Goal: Transaction & Acquisition: Purchase product/service

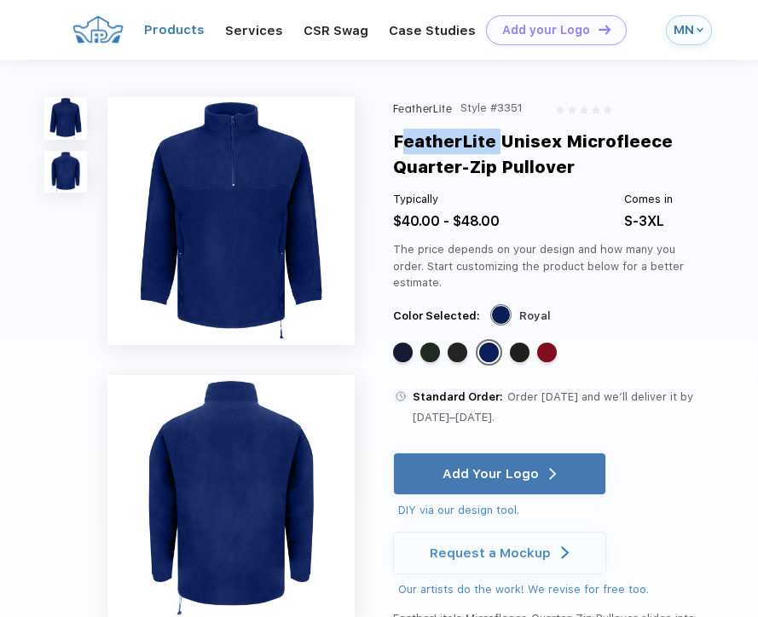
click at [187, 27] on link "Products" at bounding box center [174, 29] width 61 height 15
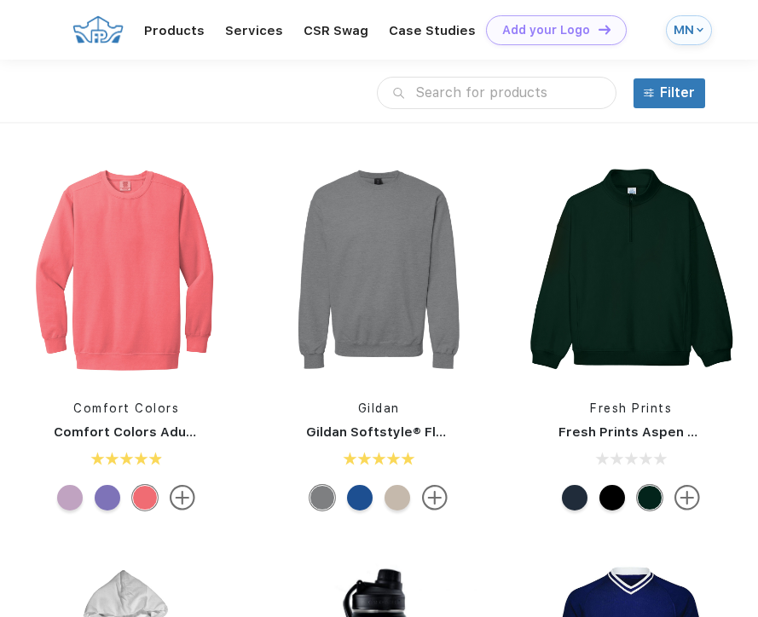
scroll to position [4508, 0]
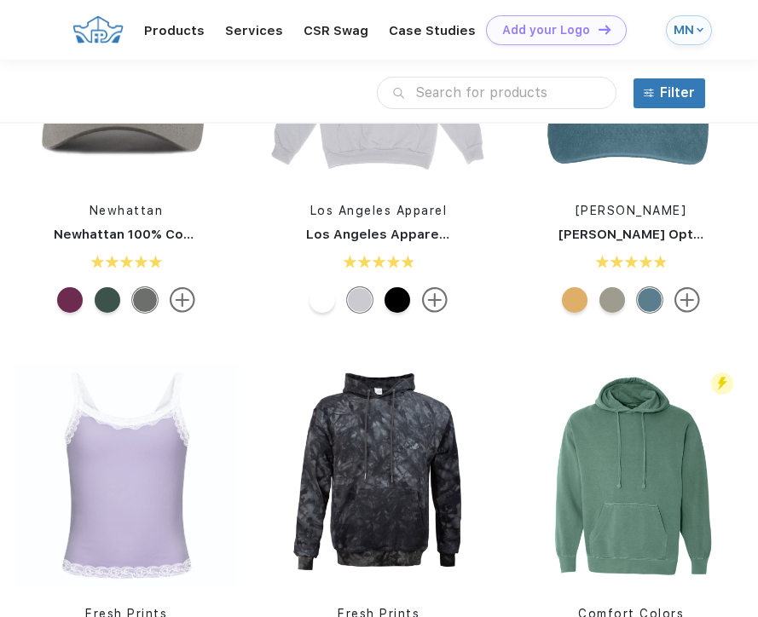
click at [672, 93] on div "Filter" at bounding box center [677, 93] width 35 height 20
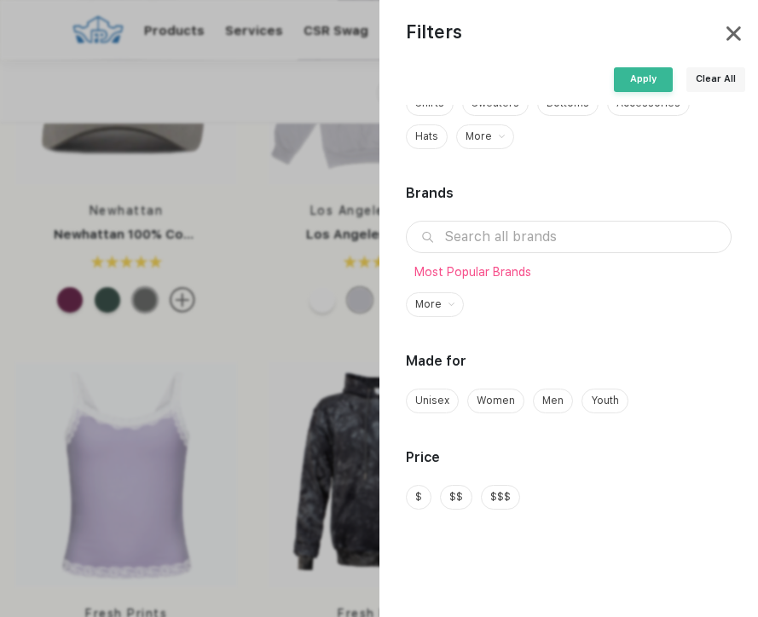
scroll to position [253, 0]
click at [421, 501] on span "$" at bounding box center [418, 496] width 7 height 15
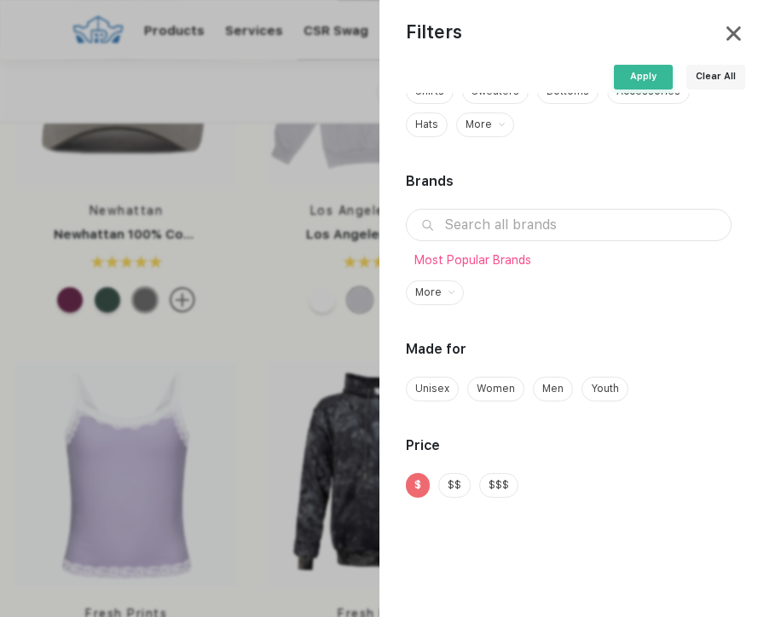
scroll to position [11, 0]
click at [645, 70] on div "Apply" at bounding box center [643, 76] width 59 height 25
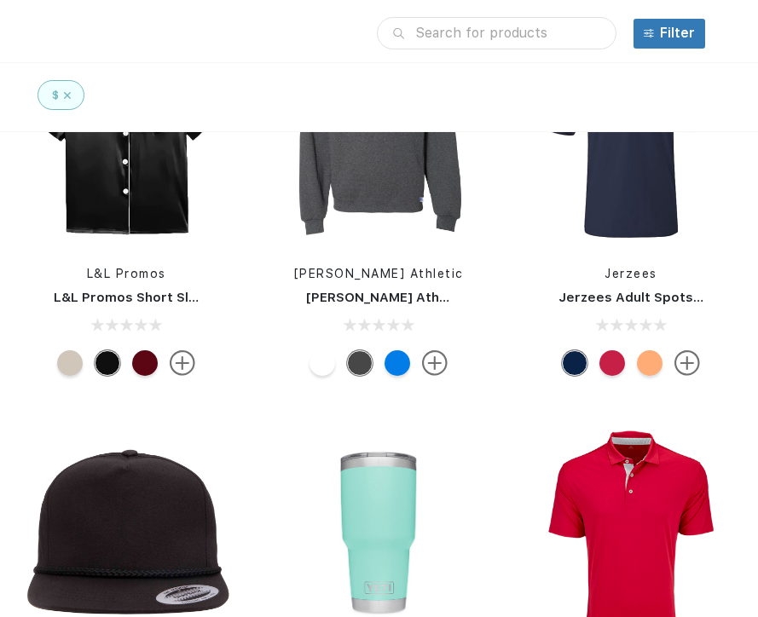
scroll to position [20642, 0]
click at [419, 33] on input "text" at bounding box center [496, 33] width 239 height 32
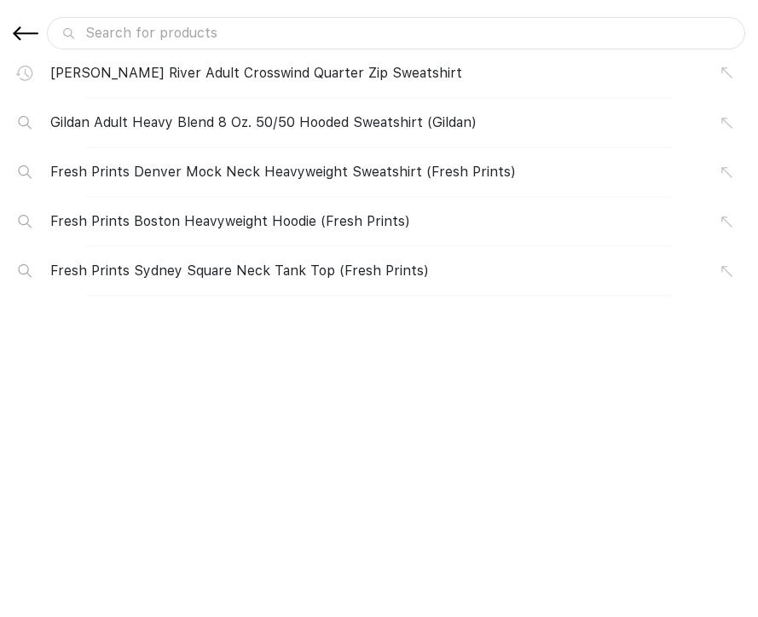
scroll to position [0, 0]
type input "o"
type input "on"
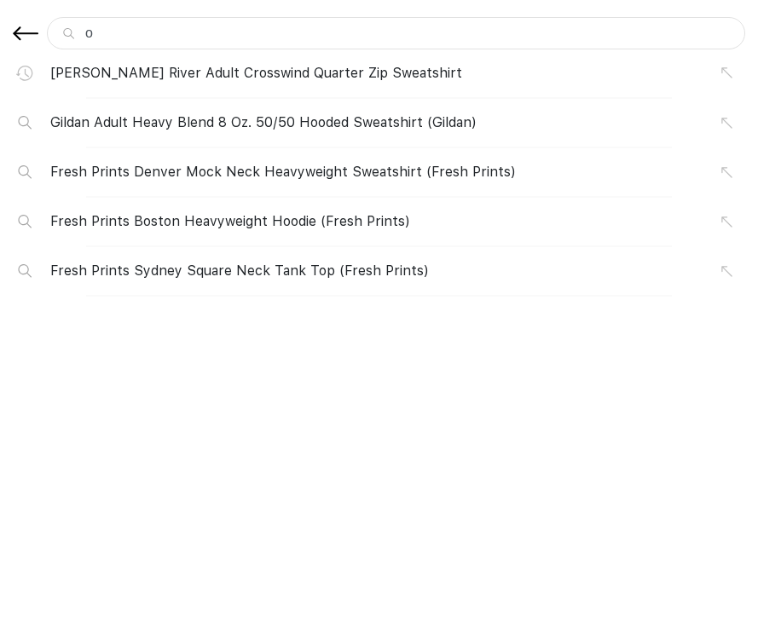
type input "on"
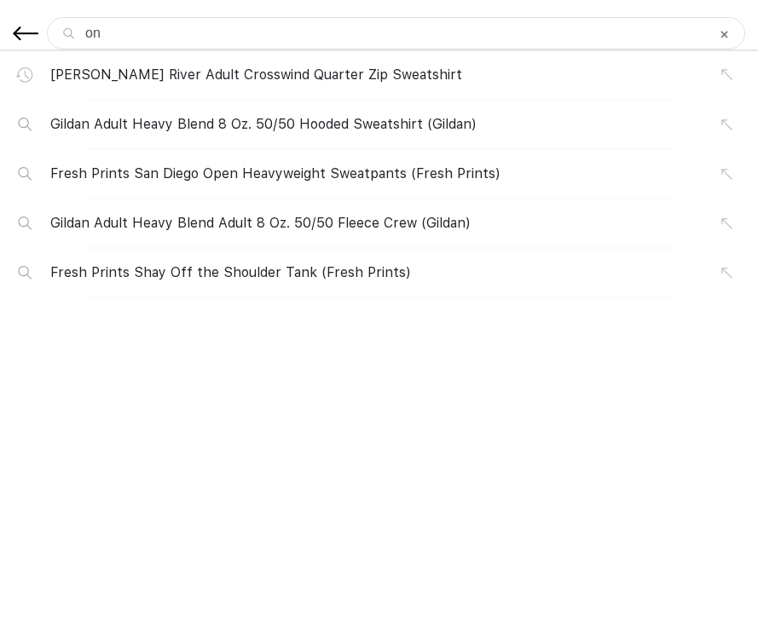
type input "one"
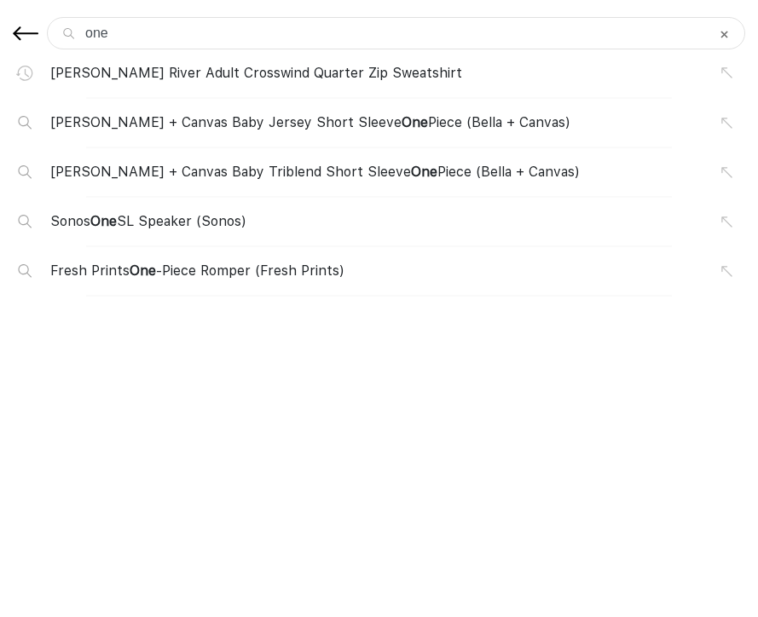
type input "ones"
type input "onesi"
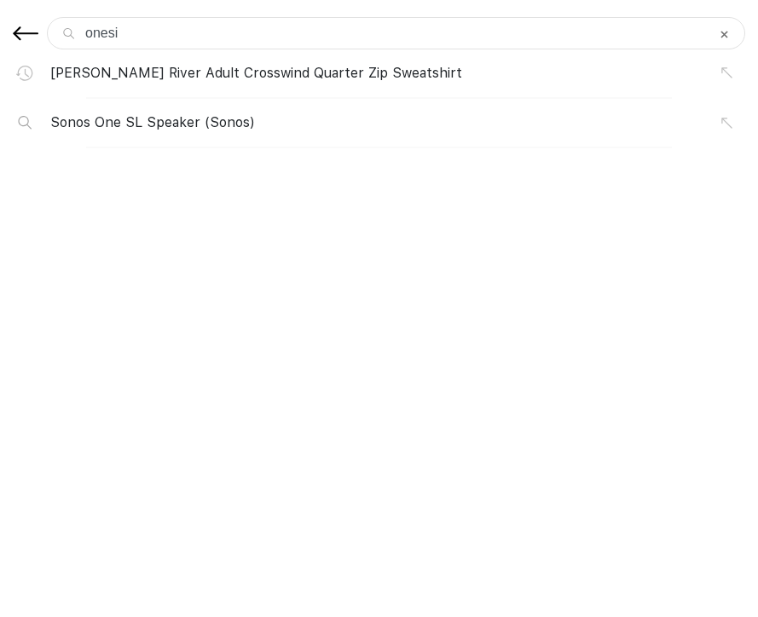
type input "onesie"
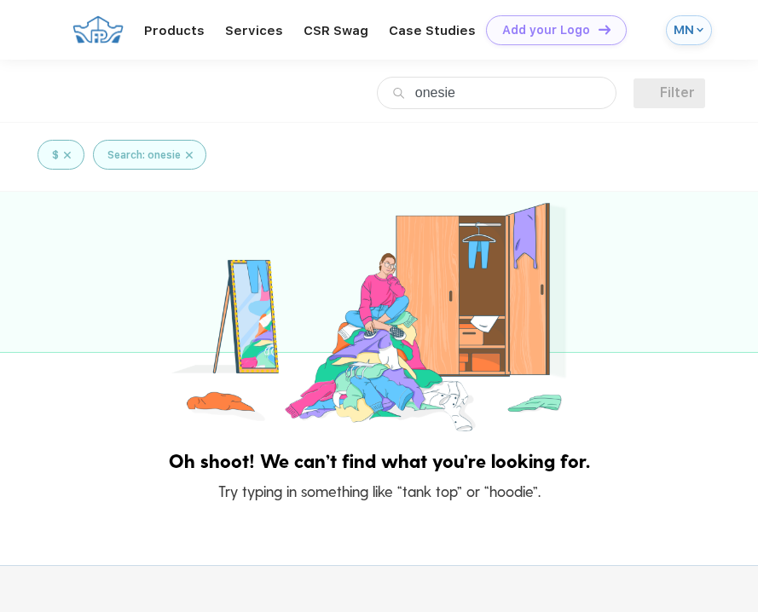
click at [649, 92] on img at bounding box center [648, 93] width 10 height 10
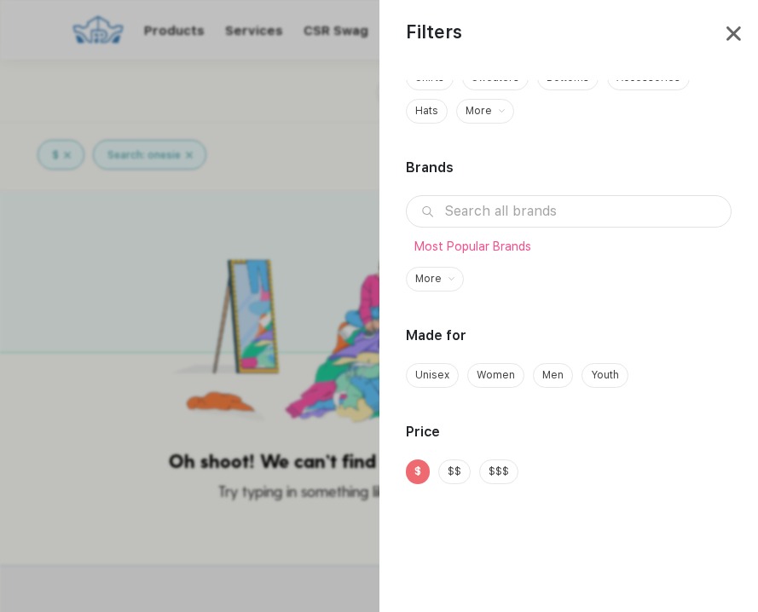
click at [592, 376] on span "Youth" at bounding box center [605, 374] width 28 height 15
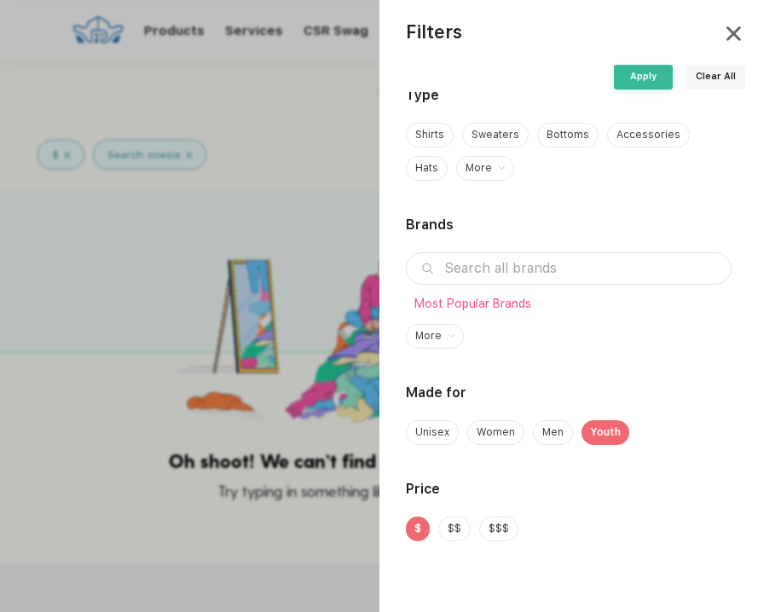
scroll to position [210, 0]
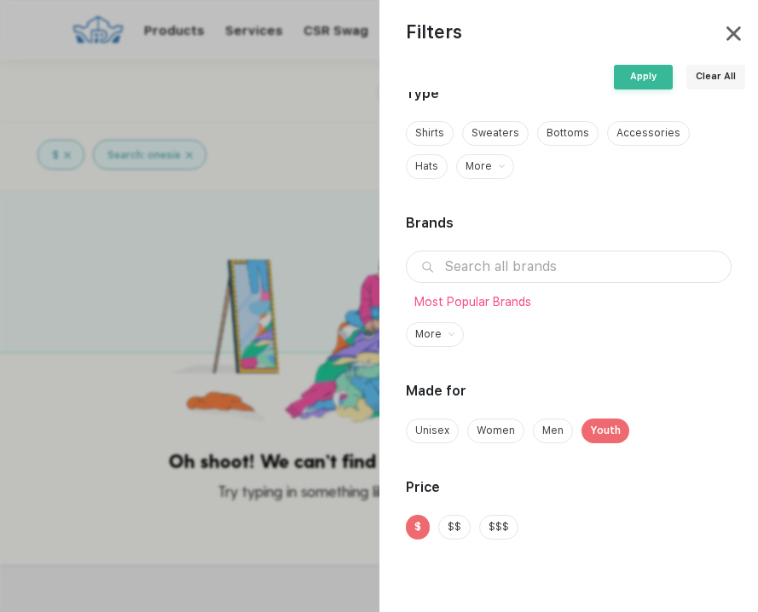
click at [418, 524] on span "$" at bounding box center [417, 526] width 7 height 15
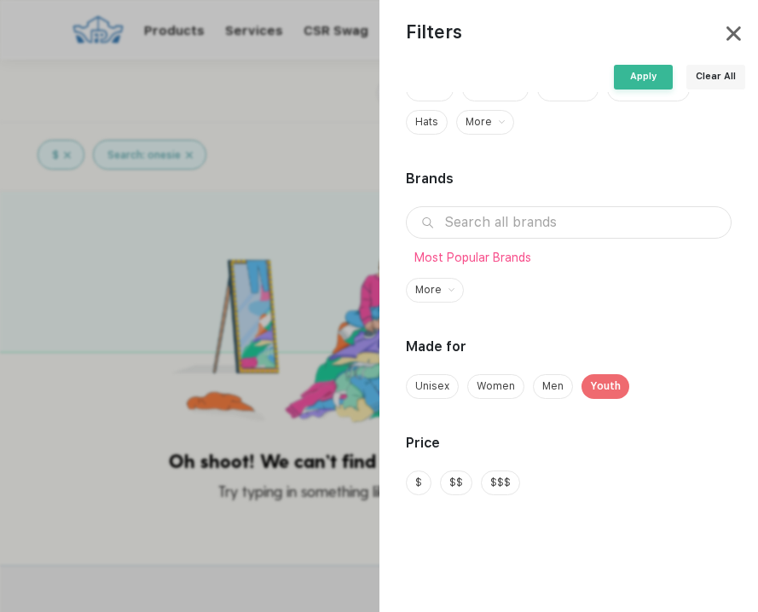
scroll to position [253, 0]
click at [641, 77] on div "Apply" at bounding box center [643, 76] width 59 height 25
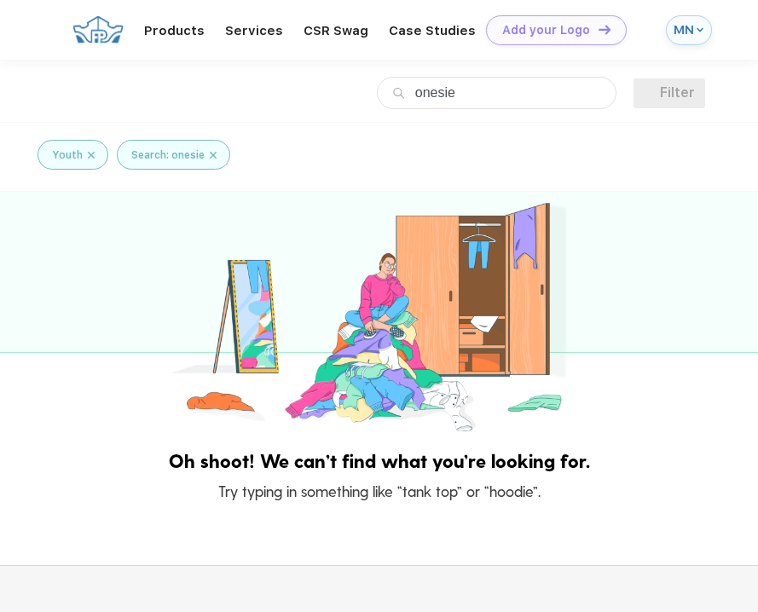
click at [537, 95] on input "onesie" at bounding box center [496, 93] width 239 height 32
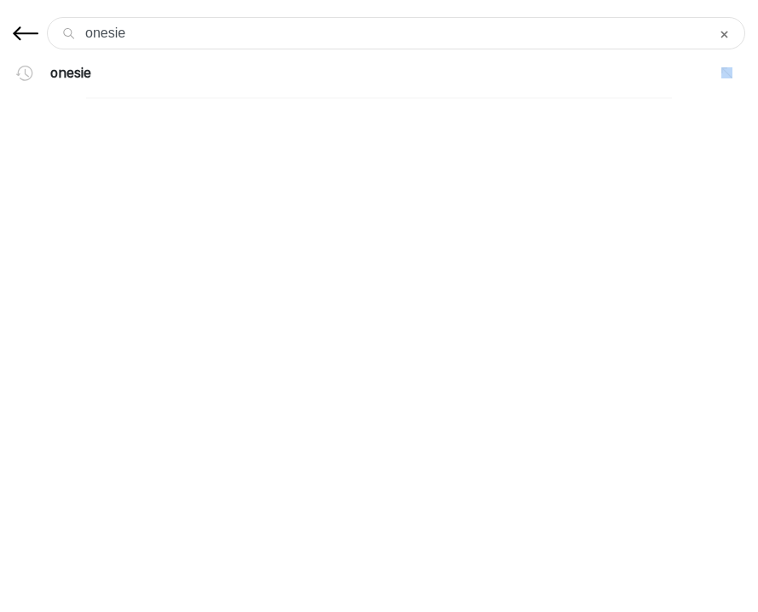
click at [537, 95] on div "onesie" at bounding box center [379, 80] width 758 height 37
drag, startPoint x: 173, startPoint y: 31, endPoint x: -9, endPoint y: 28, distance: 181.5
click at [0, 28] on html "Products Services Printing Fulfillment CSR Swag BIPOC-Owned Brands Women-Owned …" at bounding box center [379, 429] width 758 height 859
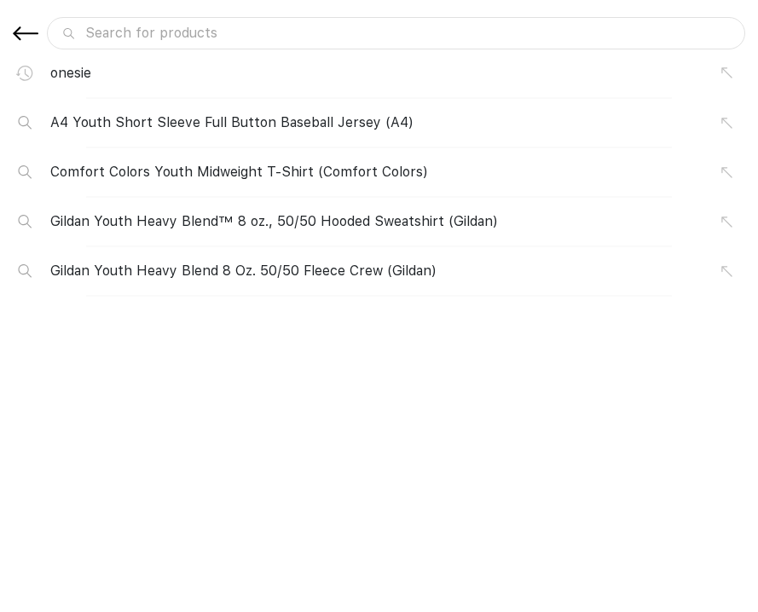
click at [15, 33] on img at bounding box center [26, 33] width 26 height 24
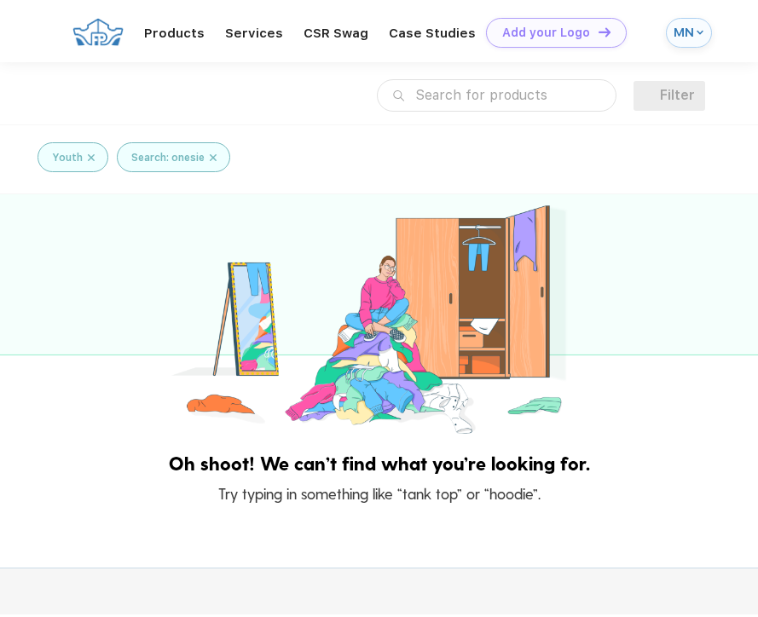
scroll to position [0, 0]
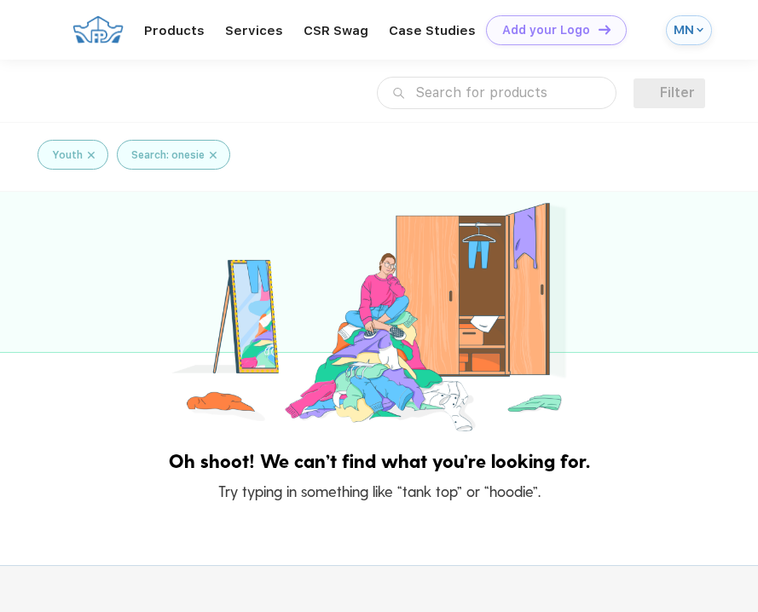
click at [85, 152] on div "Youth" at bounding box center [73, 154] width 43 height 15
click at [89, 153] on img at bounding box center [91, 154] width 7 height 15
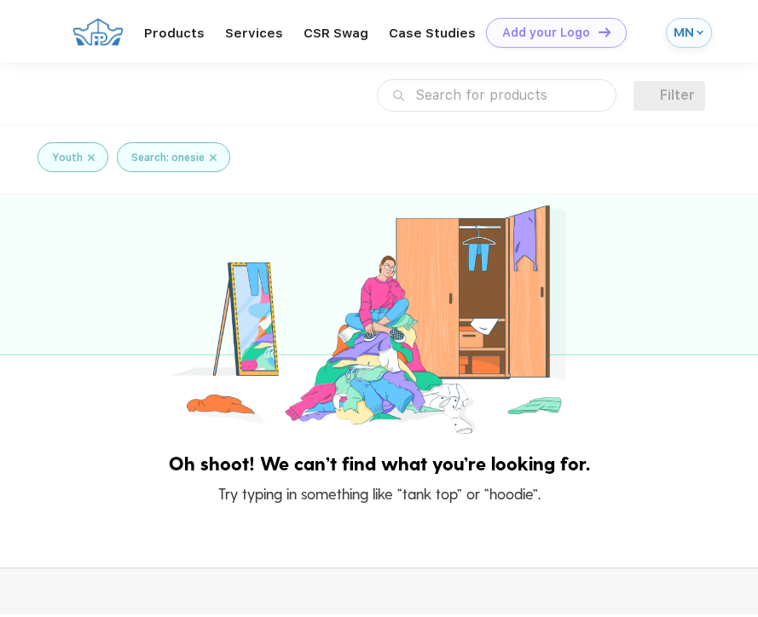
scroll to position [9, 0]
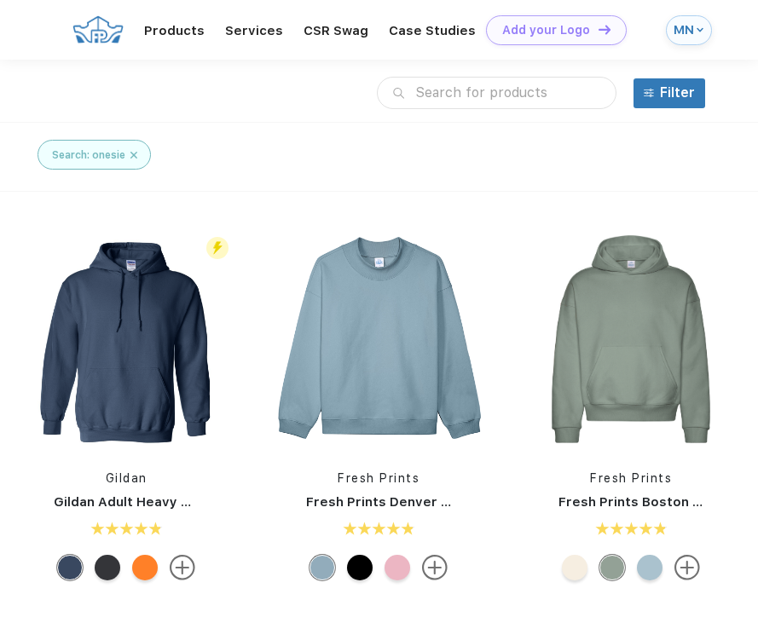
click at [136, 153] on img at bounding box center [133, 154] width 7 height 15
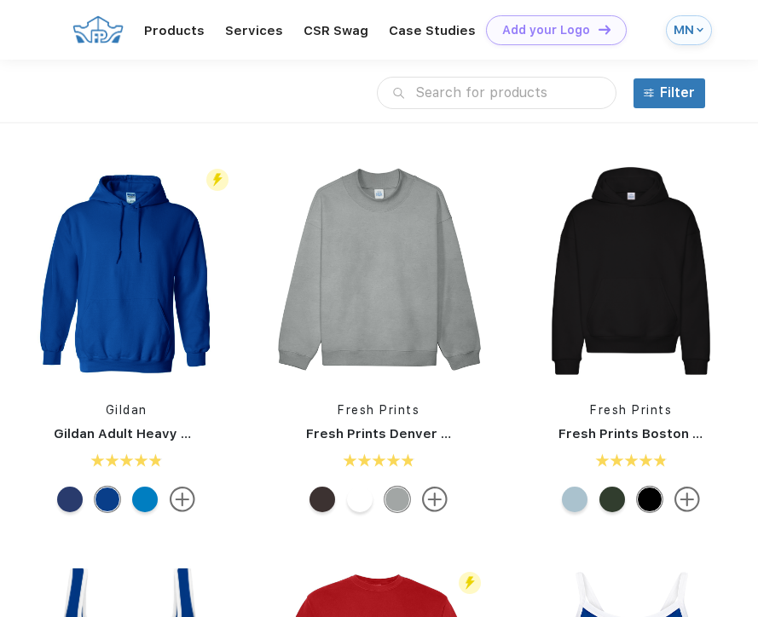
click at [467, 92] on input "text" at bounding box center [496, 93] width 239 height 32
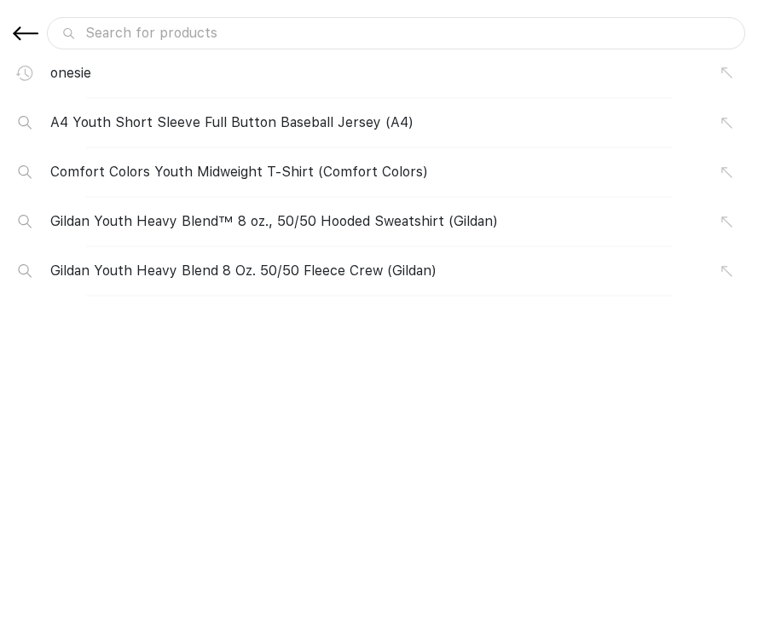
scroll to position [0, 0]
type input "b"
type input "ba"
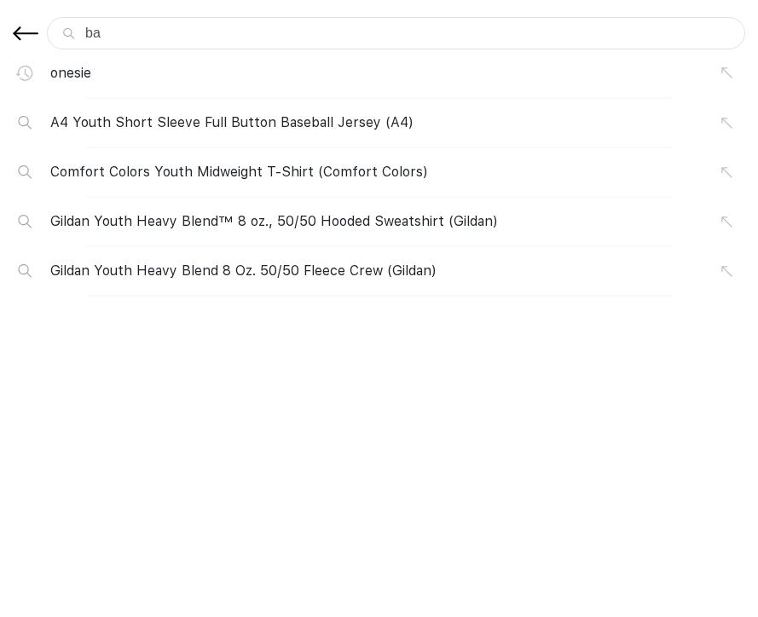
type input "bab"
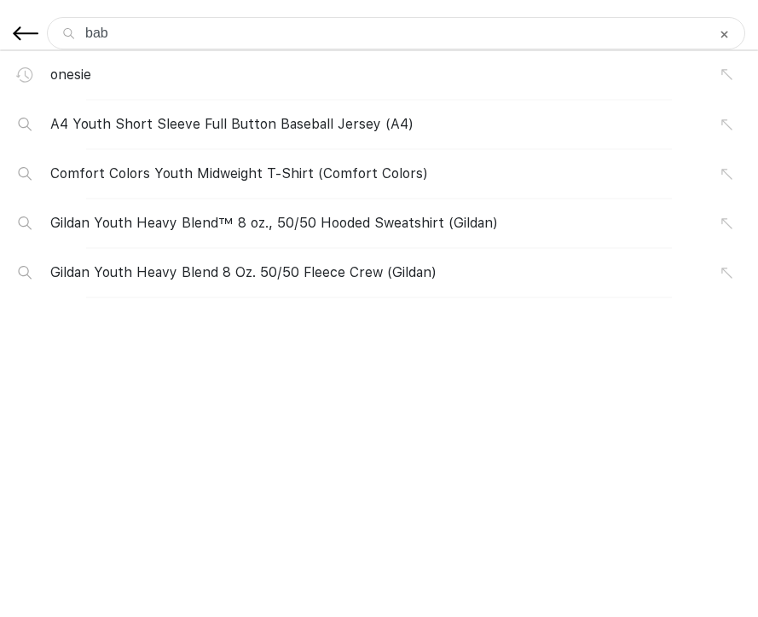
type input "baby"
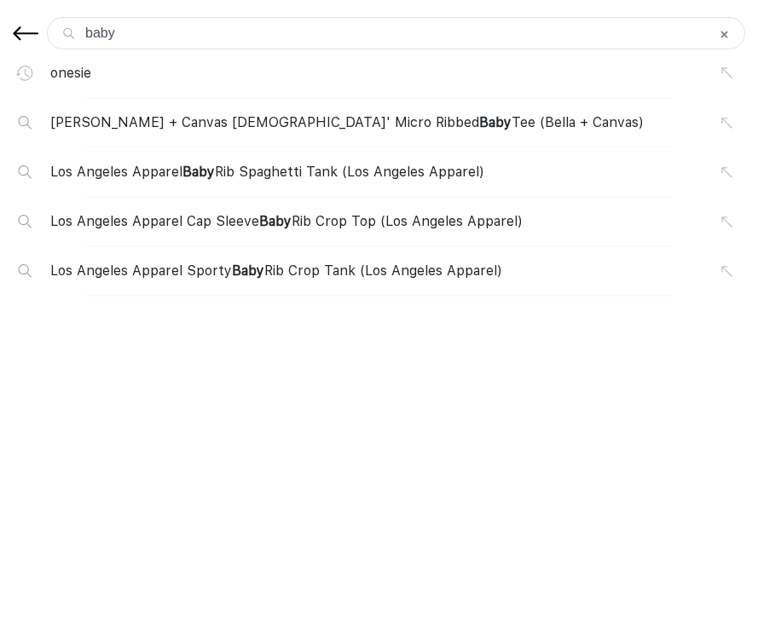
type input "baby"
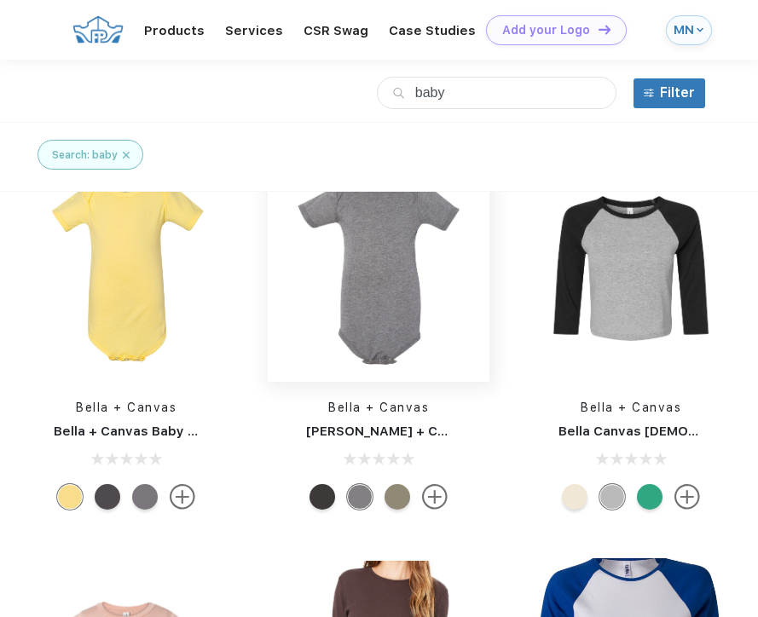
scroll to position [1449, 0]
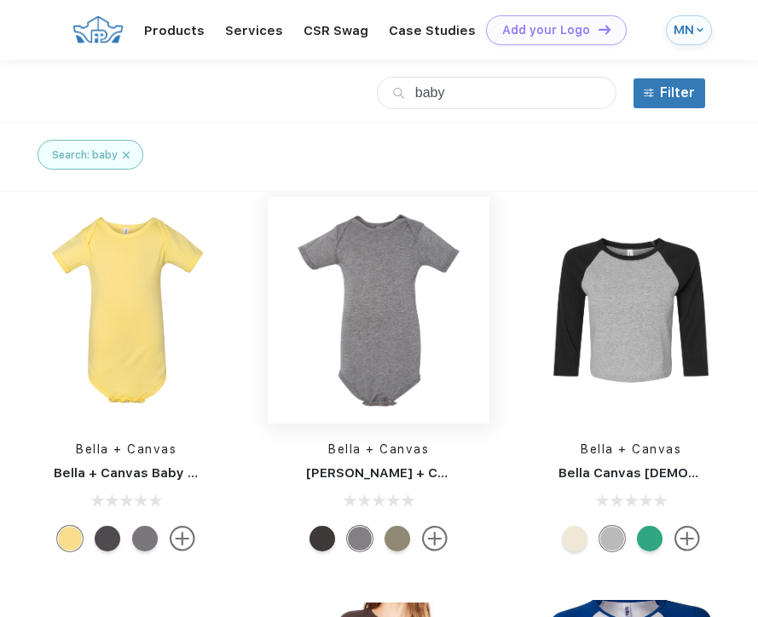
click at [395, 303] on img at bounding box center [379, 310] width 222 height 222
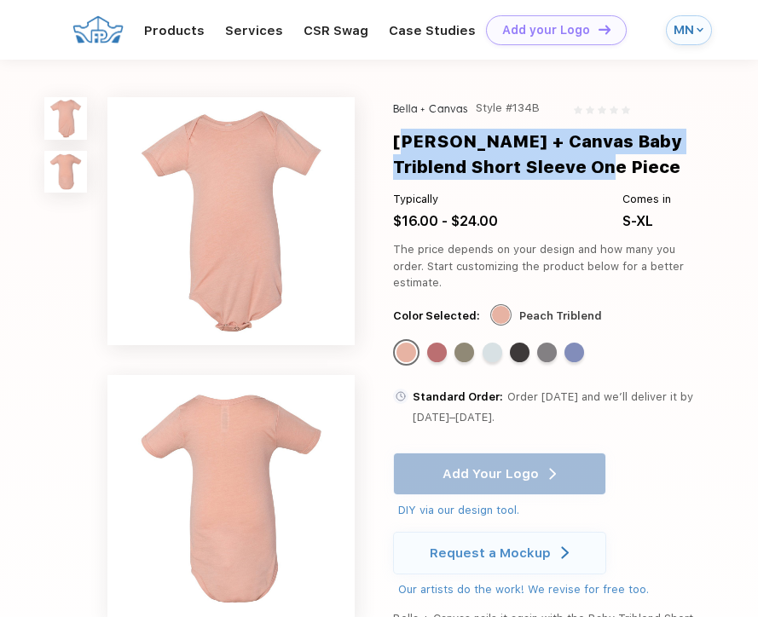
drag, startPoint x: 395, startPoint y: 140, endPoint x: 580, endPoint y: 163, distance: 187.2
click at [580, 163] on div "Bella + Canvas Baby Triblend Short Sleeve One Piece" at bounding box center [548, 154] width 310 height 51
copy div "Bella + Canvas Baby Triblend Short Sleeve One Piece"
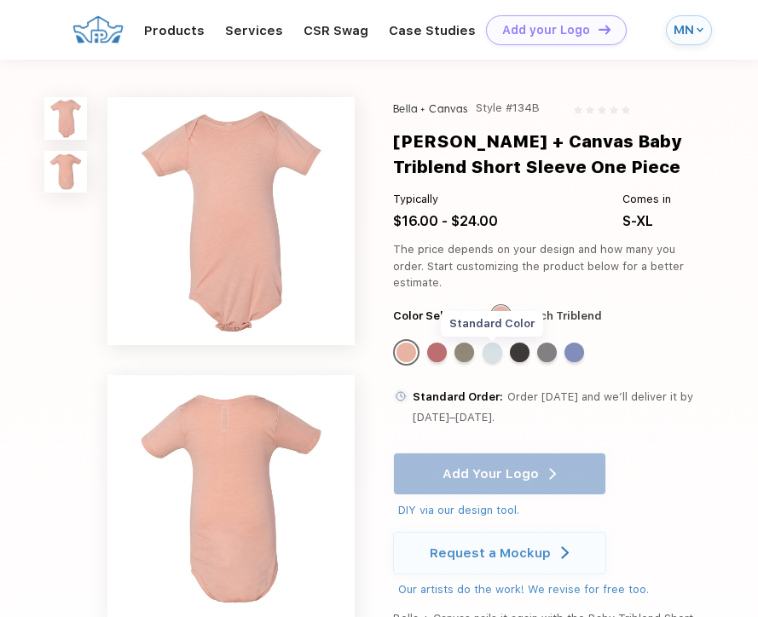
click at [492, 343] on div "Standard Color" at bounding box center [492, 353] width 20 height 20
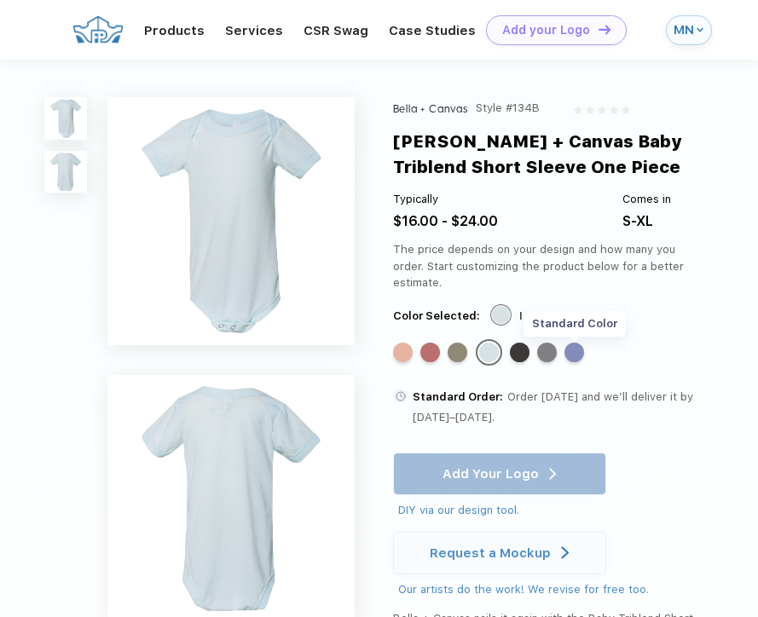
click at [581, 343] on div "Standard Color" at bounding box center [574, 353] width 20 height 20
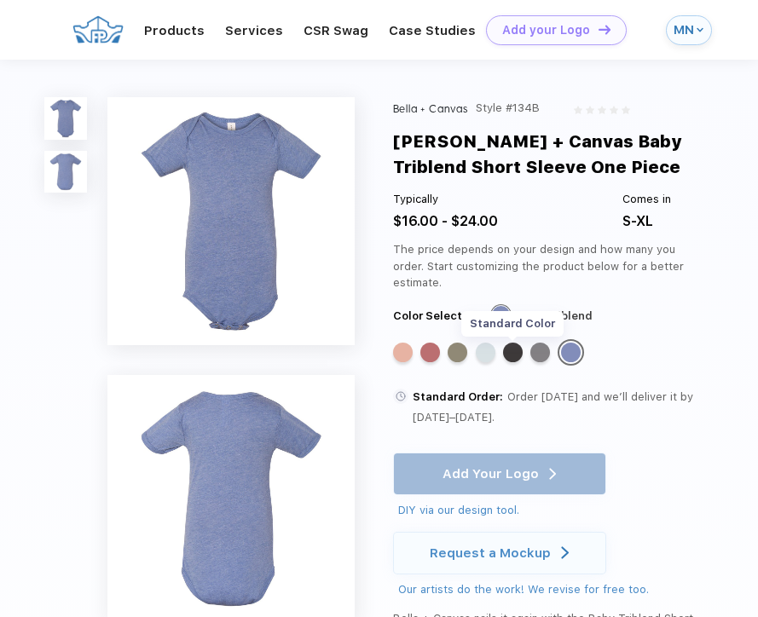
click at [516, 343] on div "Standard Color" at bounding box center [513, 353] width 20 height 20
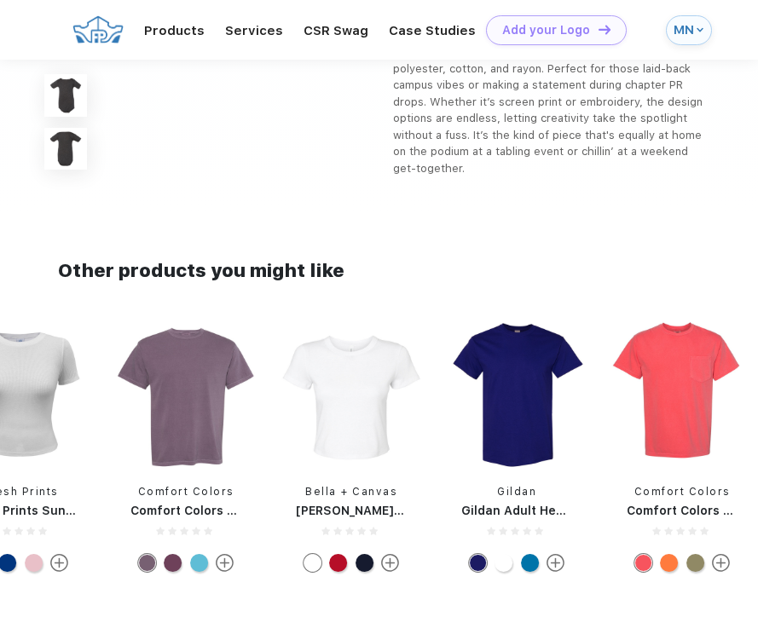
scroll to position [821, 0]
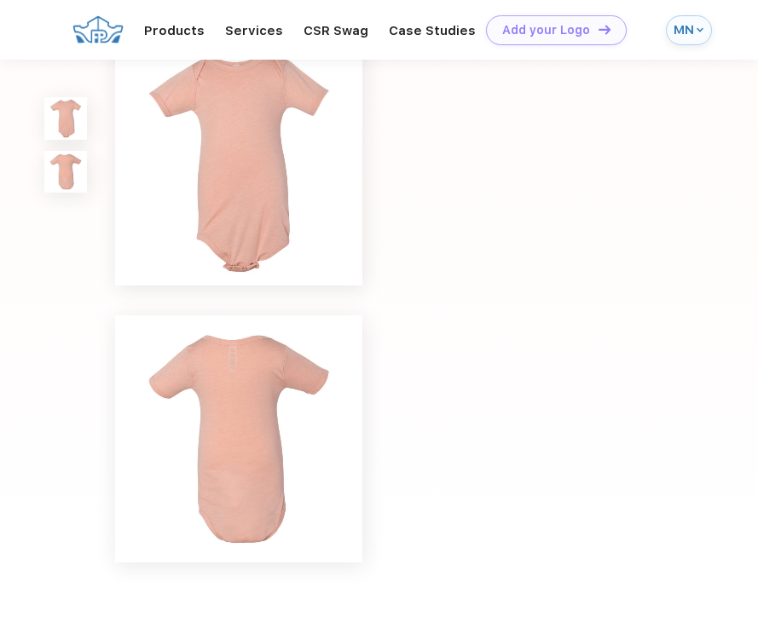
scroll to position [1, 0]
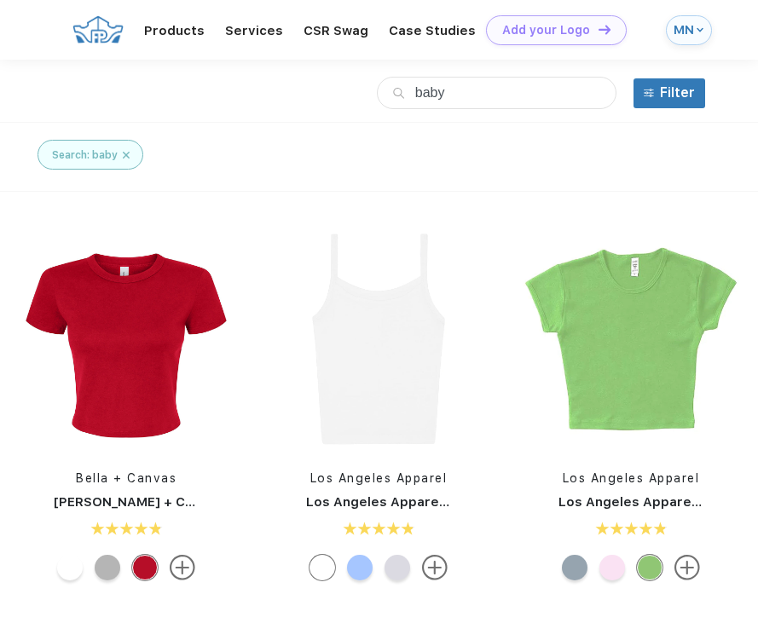
scroll to position [1, 0]
